Goal: Task Accomplishment & Management: Manage account settings

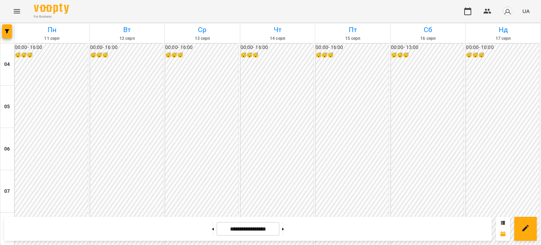
scroll to position [510, 0]
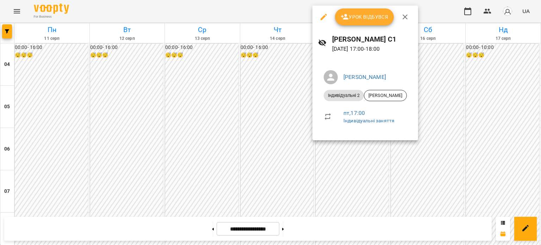
click at [362, 16] on span "Урок відбувся" at bounding box center [365, 17] width 48 height 8
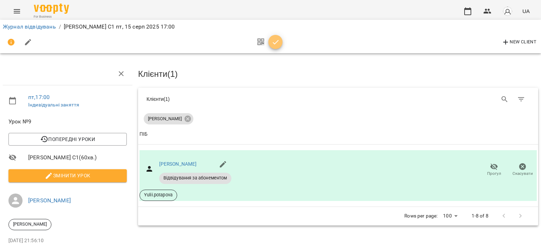
click at [271, 42] on span "button" at bounding box center [275, 42] width 14 height 8
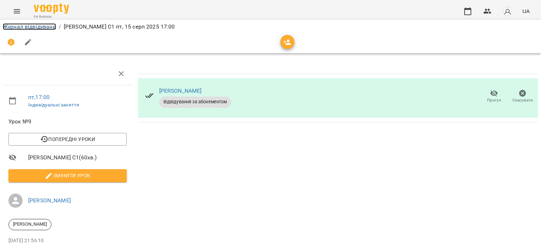
click at [42, 26] on link "Журнал відвідувань" at bounding box center [29, 26] width 53 height 7
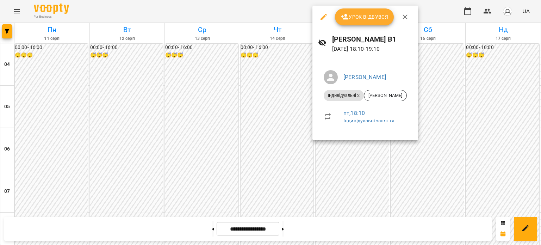
scroll to position [538, 0]
click at [349, 17] on span "Урок відбувся" at bounding box center [365, 17] width 48 height 8
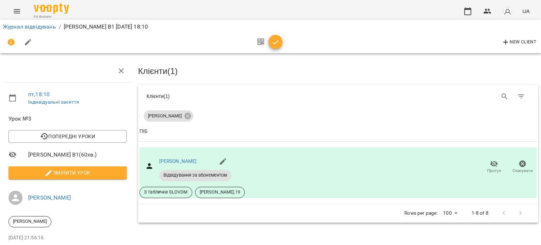
scroll to position [4, 0]
click at [513, 168] on span "Скасувати" at bounding box center [523, 171] width 20 height 6
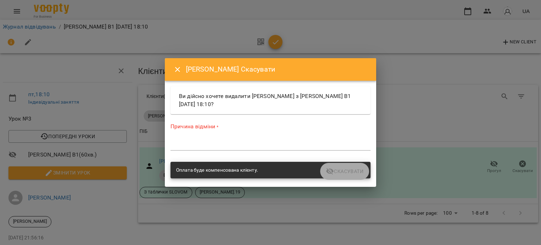
click at [177, 67] on icon "Close" at bounding box center [177, 69] width 8 height 8
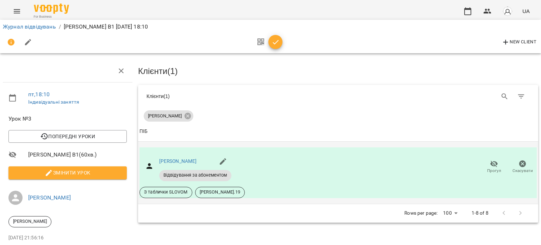
click at [491, 162] on icon "button" at bounding box center [494, 163] width 8 height 7
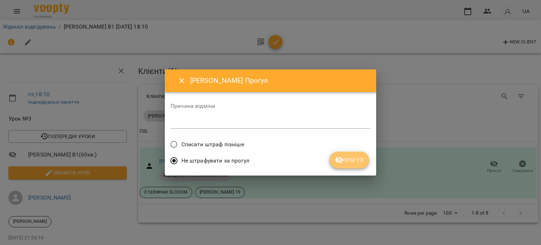
click at [347, 163] on span "Прогул" at bounding box center [349, 160] width 29 height 8
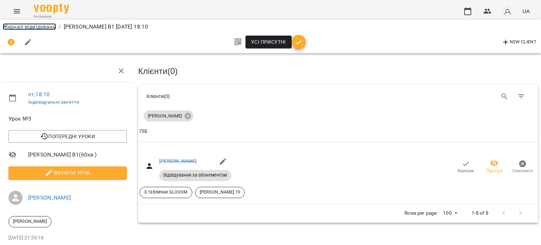
click at [50, 27] on link "Журнал відвідувань" at bounding box center [29, 26] width 53 height 7
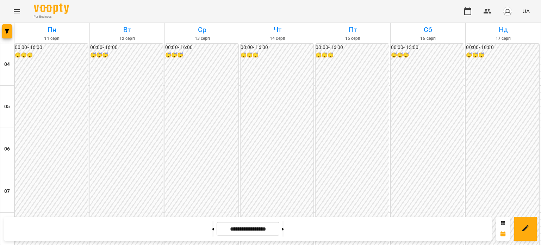
scroll to position [529, 0]
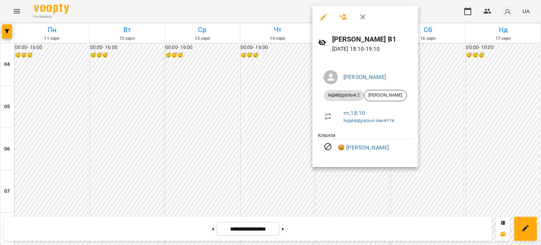
click at [291, 155] on div at bounding box center [270, 122] width 541 height 245
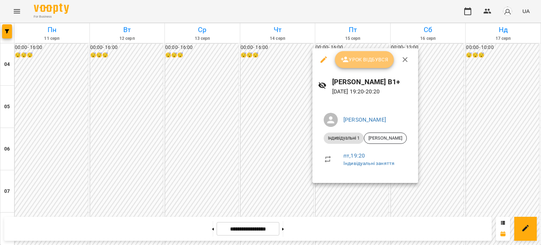
click at [353, 57] on span "Урок відбувся" at bounding box center [365, 59] width 48 height 8
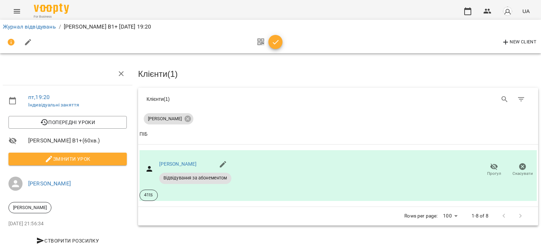
click at [273, 41] on icon "button" at bounding box center [276, 42] width 8 height 8
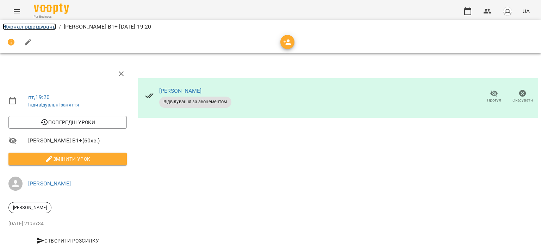
click at [34, 25] on link "Журнал відвідувань" at bounding box center [29, 26] width 53 height 7
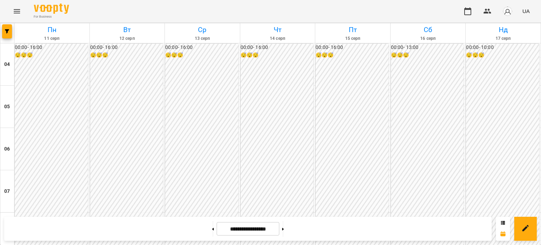
scroll to position [496, 0]
